Goal: Information Seeking & Learning: Learn about a topic

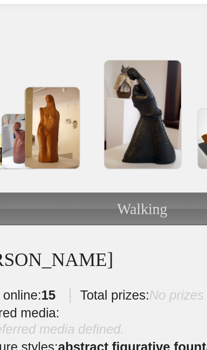
click at [85, 122] on img at bounding box center [103, 148] width 37 height 52
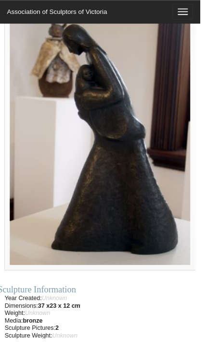
scroll to position [99, 0]
click at [164, 194] on img at bounding box center [103, 140] width 197 height 277
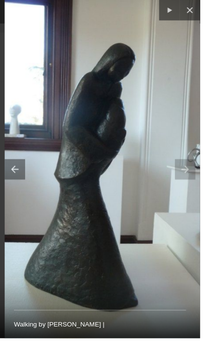
click at [198, 14] on button at bounding box center [196, 10] width 21 height 21
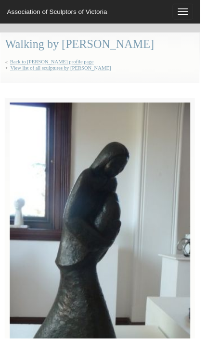
scroll to position [98, 0]
